Goal: Register for event/course

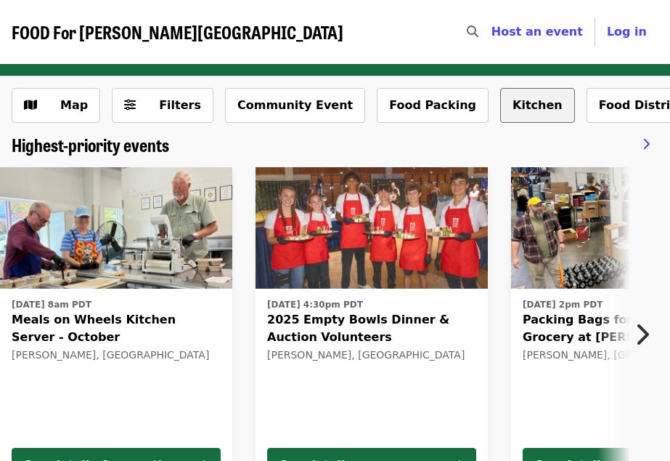
click at [500, 97] on button "Kitchen" at bounding box center [537, 105] width 75 height 35
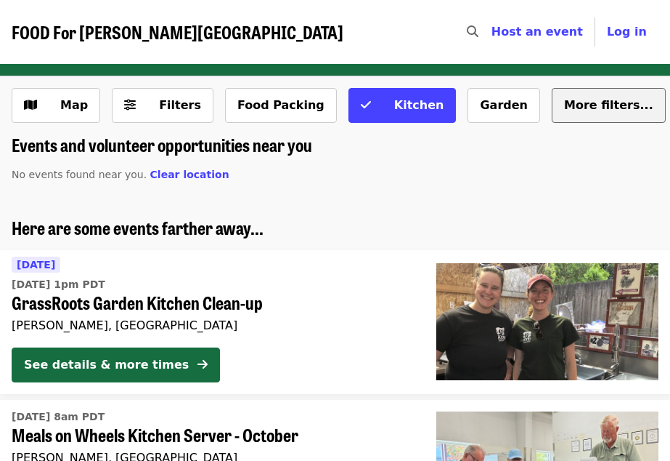
click at [564, 110] on span "More filters..." at bounding box center [608, 105] width 89 height 14
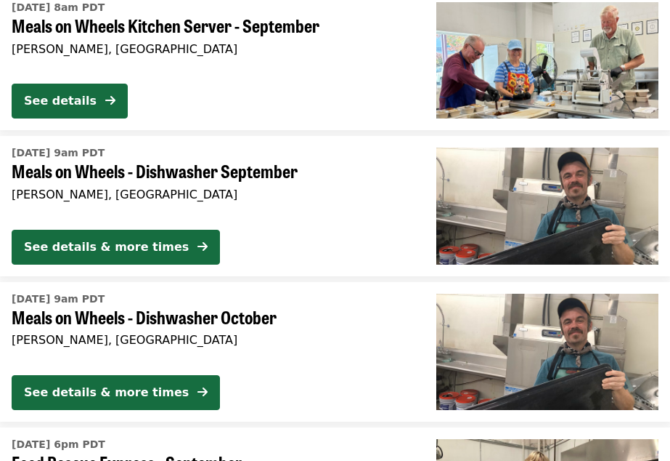
scroll to position [1318, 0]
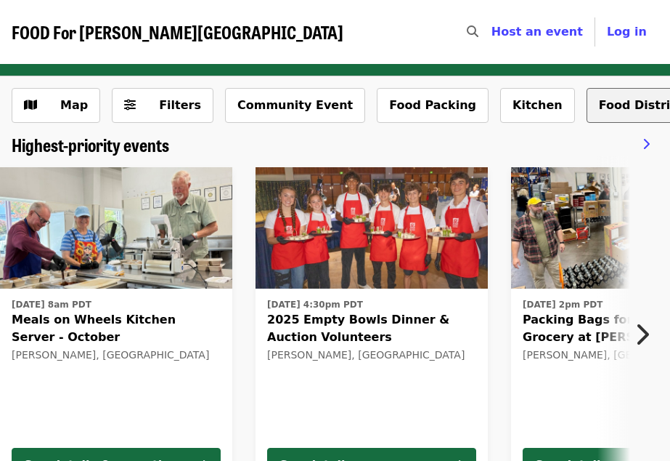
click at [587, 96] on button "Food Distribution" at bounding box center [656, 105] width 139 height 35
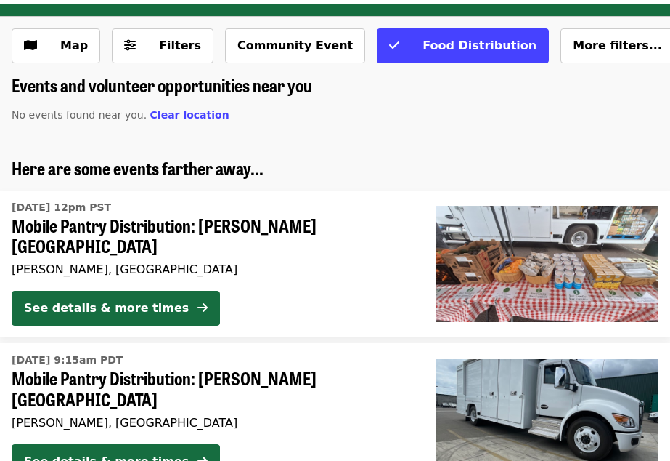
scroll to position [60, 0]
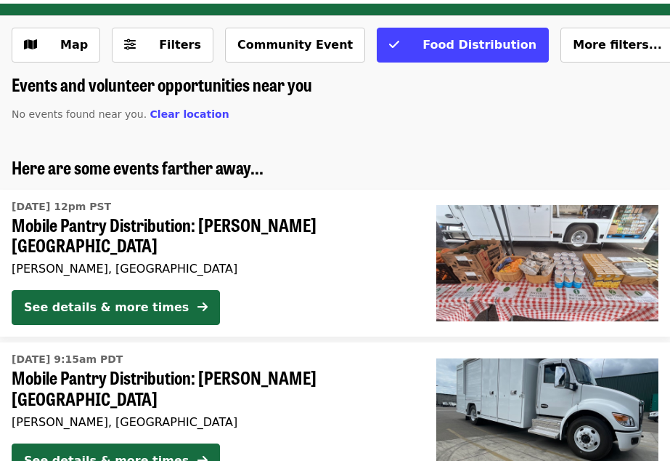
click at [213, 238] on div "[DATE] 12pm PST Mobile Pantry Distribution: [PERSON_NAME][GEOGRAPHIC_DATA] [GEO…" at bounding box center [213, 237] width 402 height 84
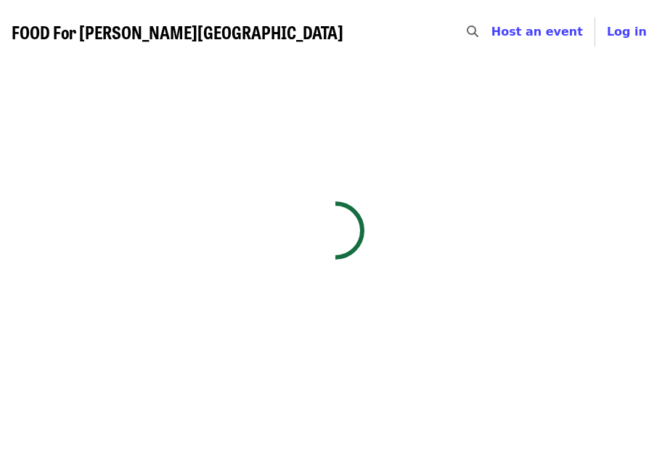
click at [213, 238] on div at bounding box center [335, 311] width 670 height 461
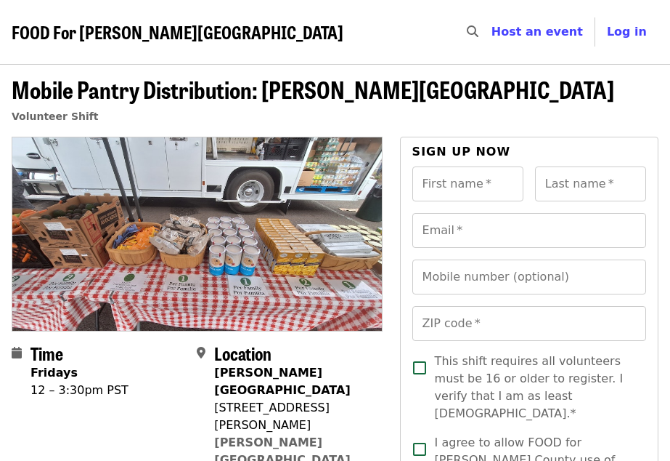
click at [261, 48] on nav "FOOD For Lane County Skip to content ​ Host an event Host Log in" at bounding box center [335, 32] width 670 height 64
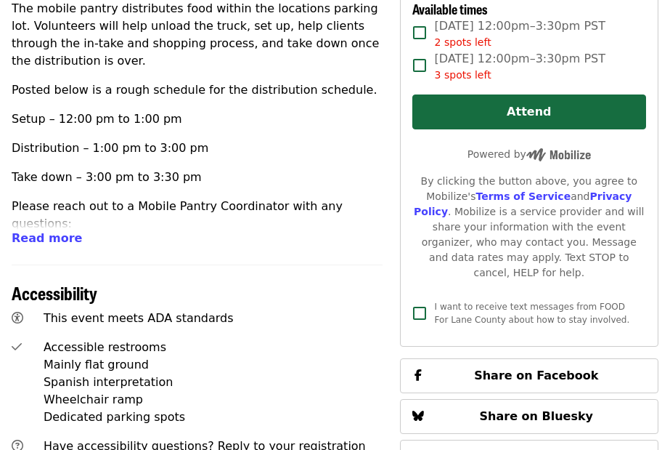
scroll to position [694, 0]
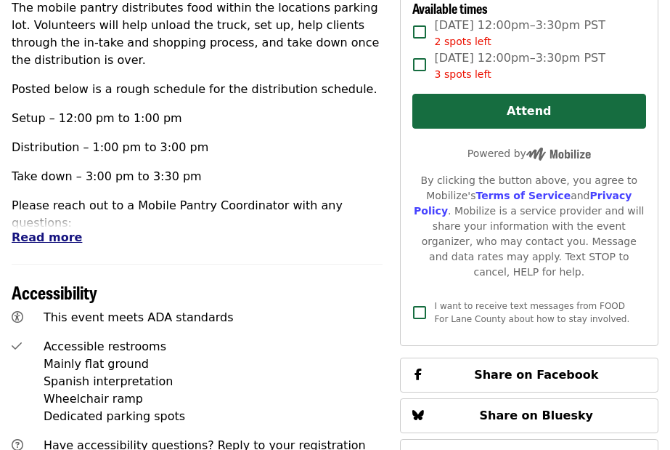
click at [30, 230] on span "Read more" at bounding box center [47, 237] width 70 height 14
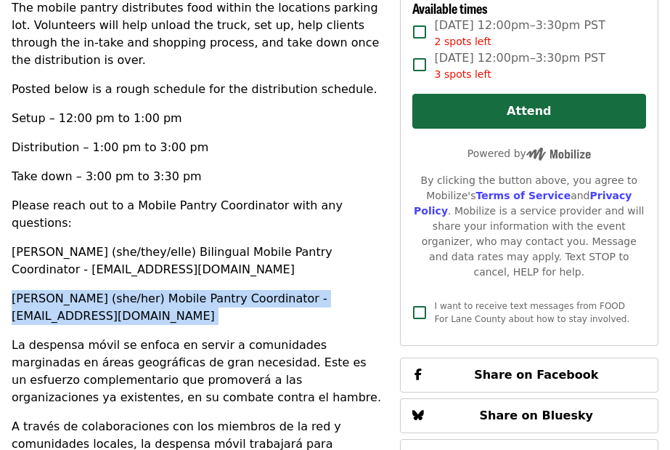
drag, startPoint x: 30, startPoint y: 190, endPoint x: 200, endPoint y: 214, distance: 172.3
click at [200, 290] on p "[PERSON_NAME] (she/her) Mobile Pantry Coordinator - [EMAIL_ADDRESS][DOMAIN_NAME]" at bounding box center [197, 307] width 371 height 35
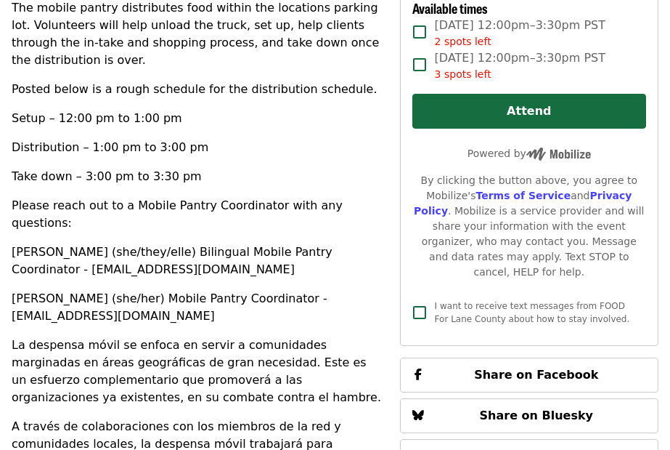
drag, startPoint x: 200, startPoint y: 214, endPoint x: 202, endPoint y: 283, distance: 69.7
click at [202, 336] on p "La despensa móvil se enfoca en servir a comunidades marginadas en áreas geográf…" at bounding box center [197, 371] width 371 height 70
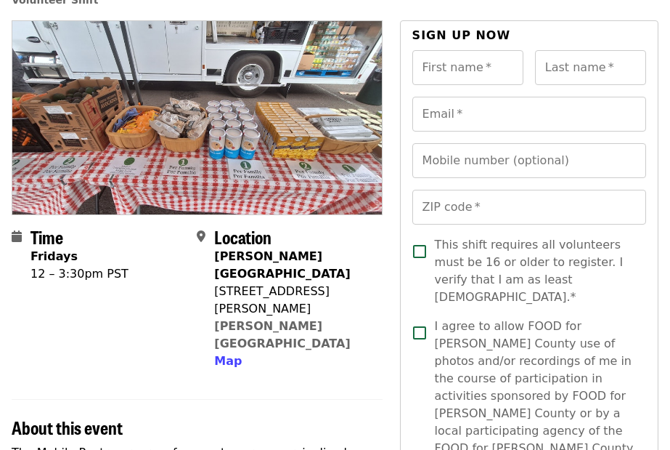
scroll to position [0, 0]
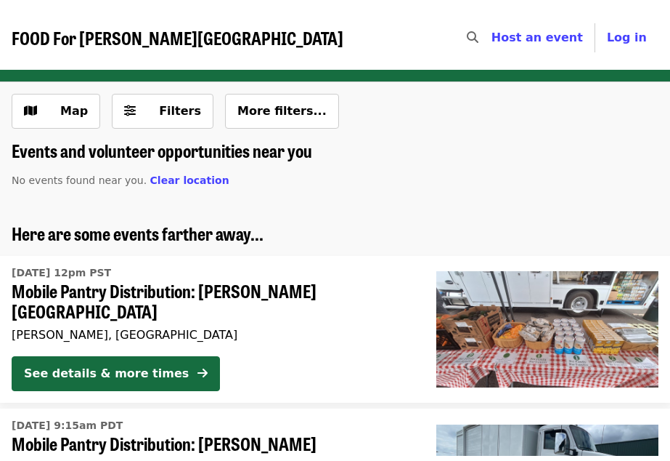
scroll to position [60, 0]
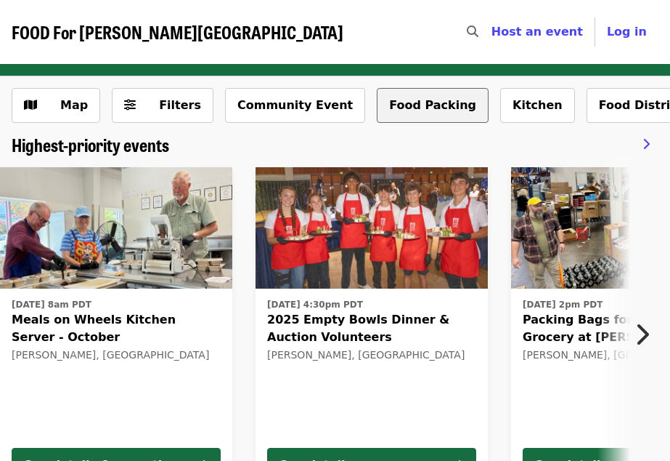
click at [388, 105] on button "Food Packing" at bounding box center [433, 105] width 112 height 35
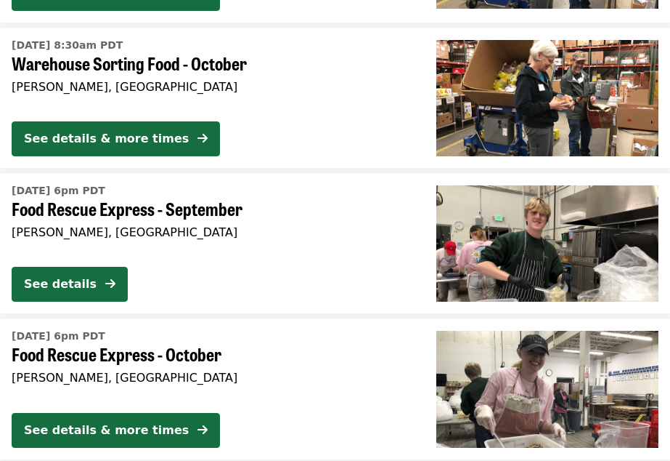
scroll to position [662, 0]
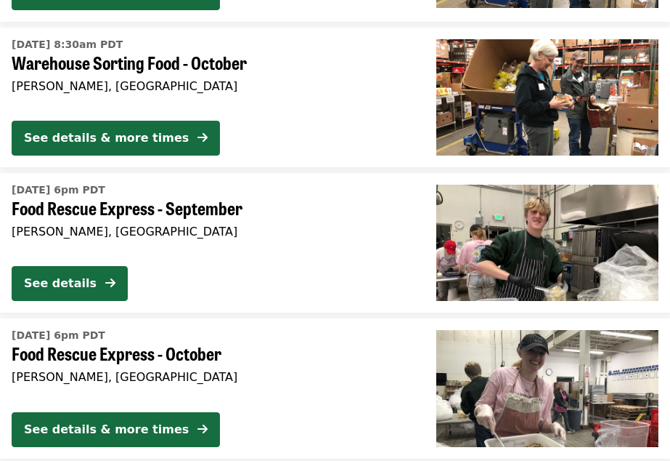
click at [178, 359] on span "Food Rescue Express - October" at bounding box center [213, 353] width 402 height 21
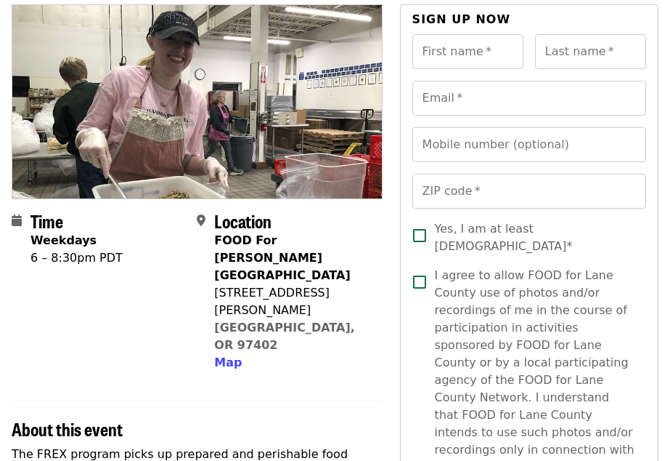
scroll to position [115, 0]
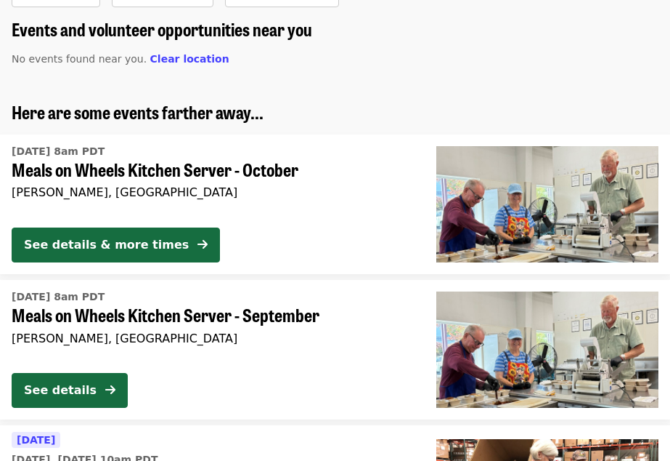
scroll to position [662, 0]
